Goal: Transaction & Acquisition: Obtain resource

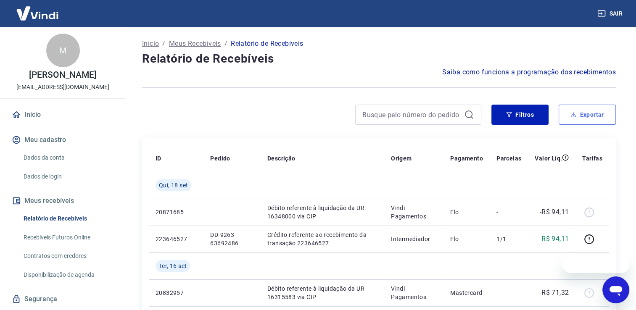
click at [589, 110] on button "Exportar" at bounding box center [587, 115] width 57 height 20
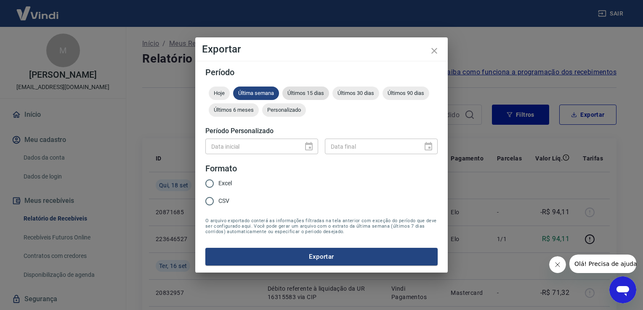
click at [317, 89] on div "Últimos 15 dias" at bounding box center [305, 93] width 47 height 13
click at [318, 93] on span "Últimos 15 dias" at bounding box center [305, 93] width 47 height 6
click at [219, 188] on label "Excel" at bounding box center [216, 184] width 31 height 18
click at [218, 188] on input "Excel" at bounding box center [210, 184] width 18 height 18
radio input "true"
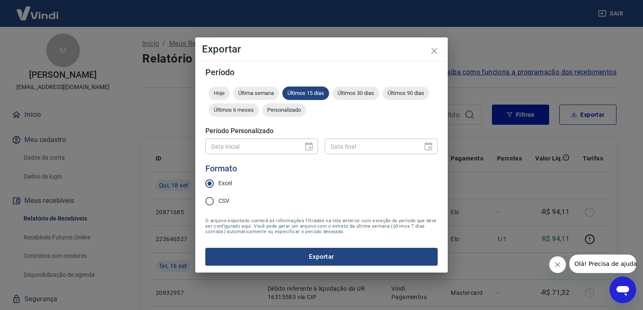
click at [223, 185] on span "Excel" at bounding box center [224, 183] width 13 height 9
click at [218, 185] on input "Excel" at bounding box center [210, 184] width 18 height 18
click at [282, 260] on button "Exportar" at bounding box center [321, 257] width 232 height 18
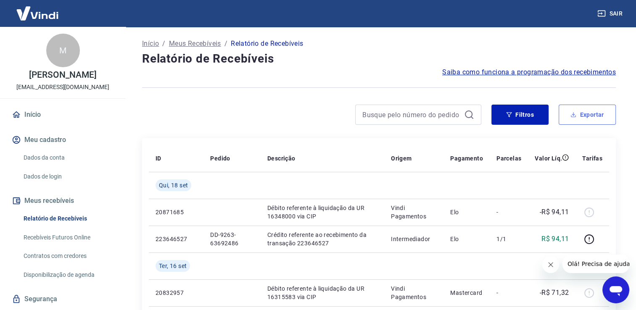
click at [587, 115] on button "Exportar" at bounding box center [587, 115] width 57 height 20
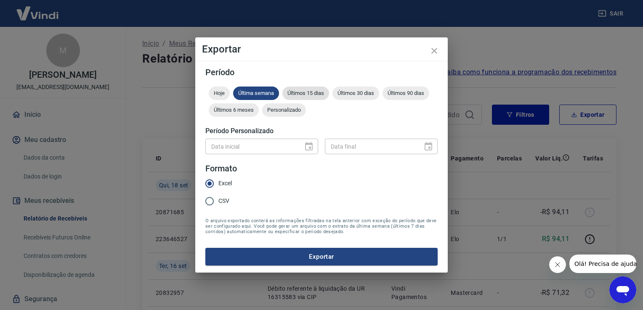
drag, startPoint x: 299, startPoint y: 90, endPoint x: 295, endPoint y: 91, distance: 4.3
click at [299, 90] on span "Últimos 15 dias" at bounding box center [305, 93] width 47 height 6
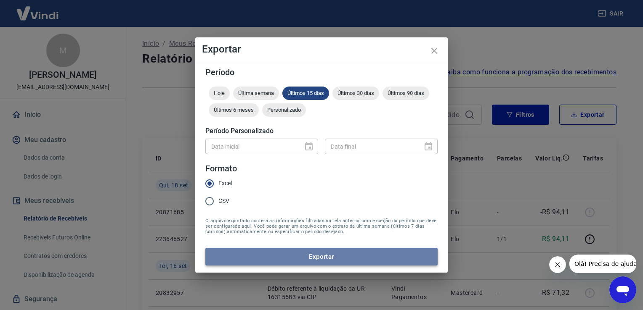
click at [313, 252] on button "Exportar" at bounding box center [321, 257] width 232 height 18
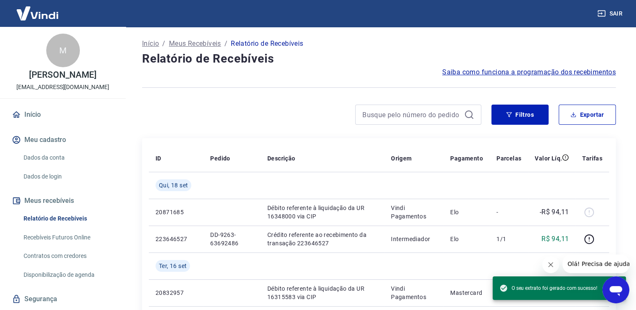
drag, startPoint x: 323, startPoint y: 42, endPoint x: 318, endPoint y: 42, distance: 5.5
click at [323, 42] on div "Início / Meus Recebíveis / Relatório de Recebíveis" at bounding box center [379, 43] width 474 height 13
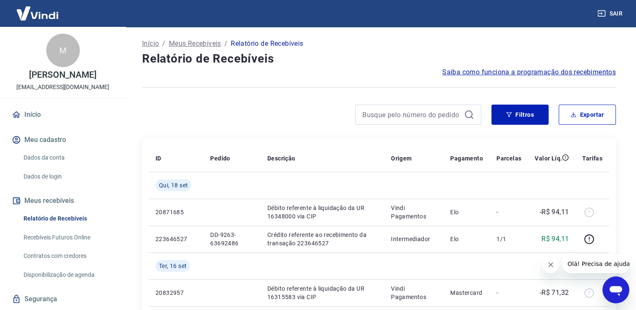
click at [612, 13] on button "Sair" at bounding box center [611, 14] width 30 height 16
